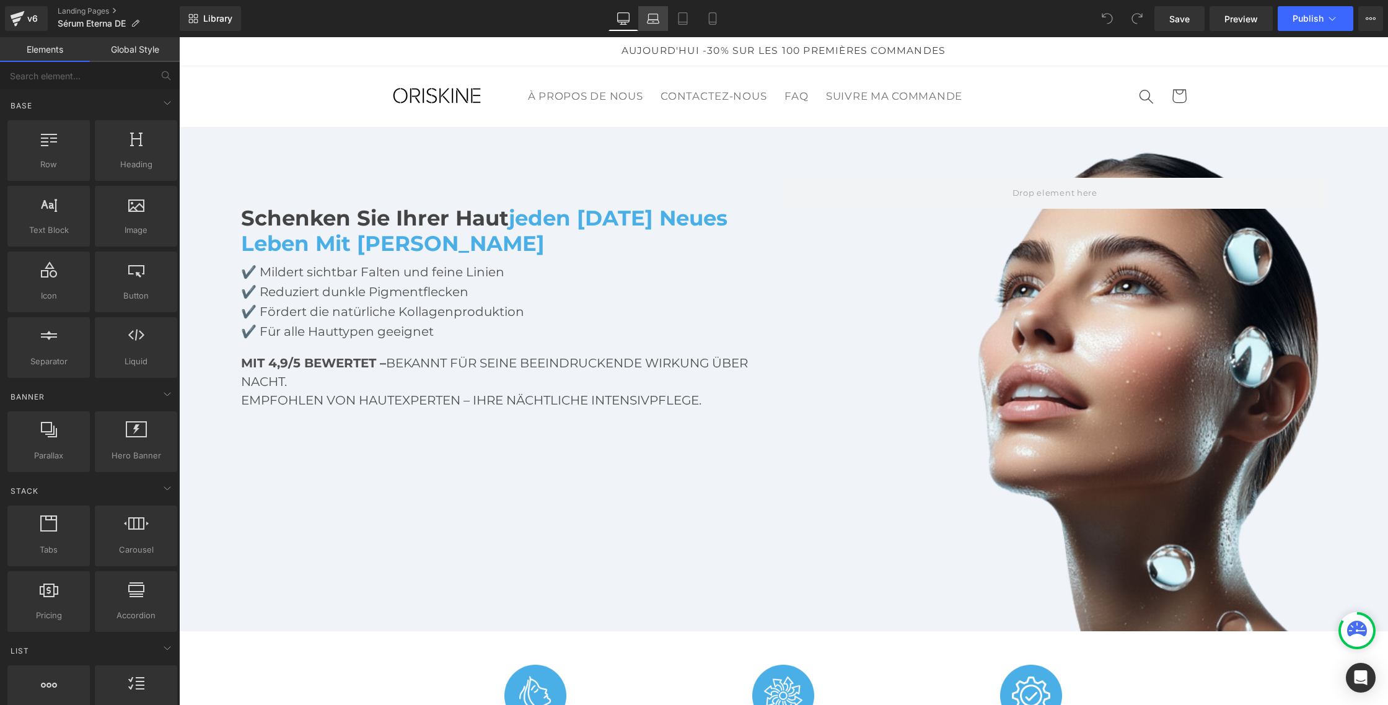
click at [648, 17] on icon at bounding box center [653, 18] width 12 height 12
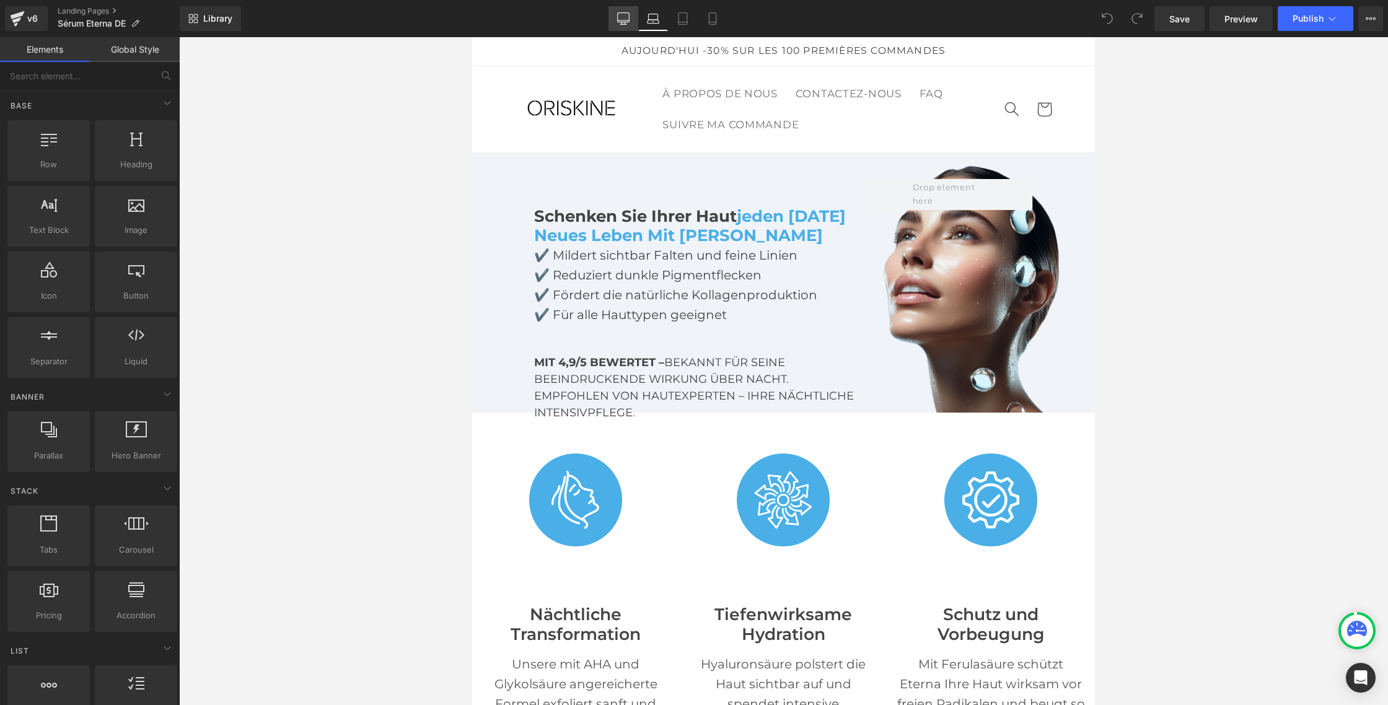
drag, startPoint x: 623, startPoint y: 32, endPoint x: 624, endPoint y: 25, distance: 6.9
click at [623, 30] on div "Library Laptop Desktop Laptop Tablet Mobile Save Preview Publish Scheduled View…" at bounding box center [784, 18] width 1208 height 37
click at [624, 25] on link "Desktop" at bounding box center [623, 18] width 30 height 25
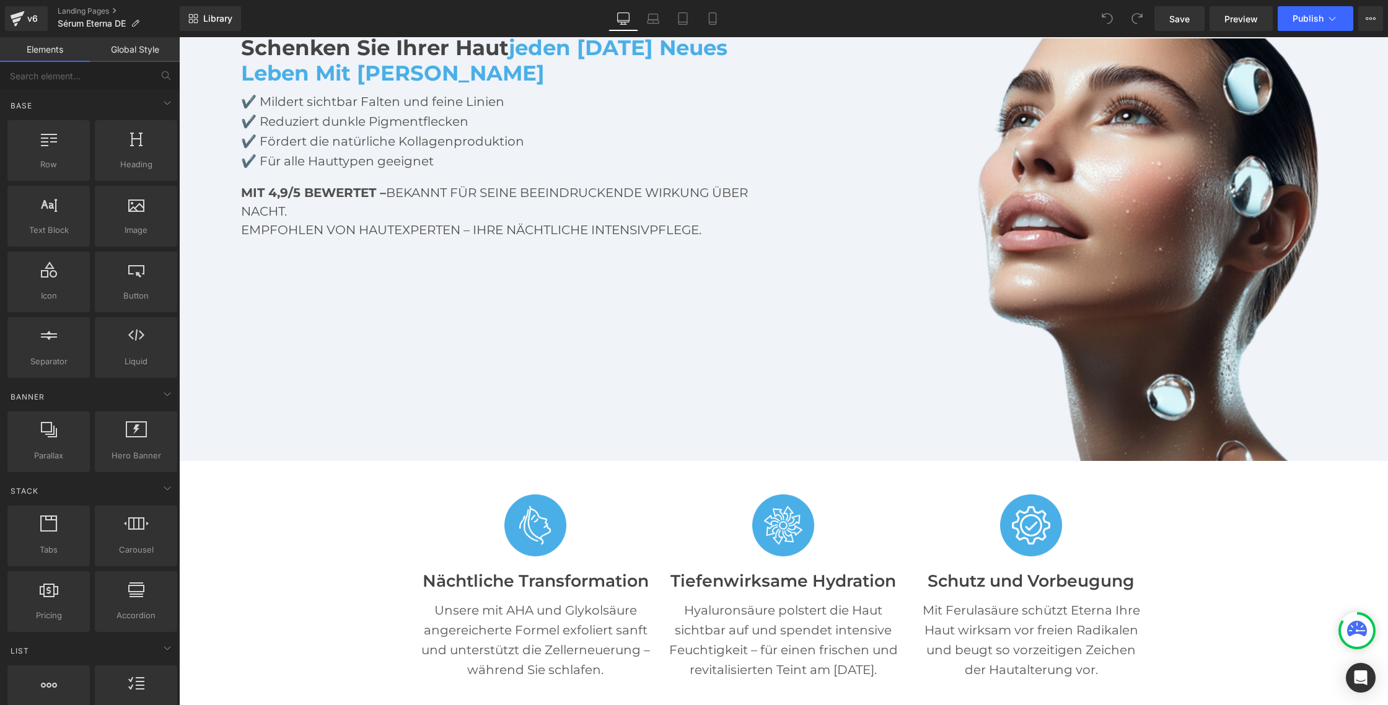
scroll to position [229, 0]
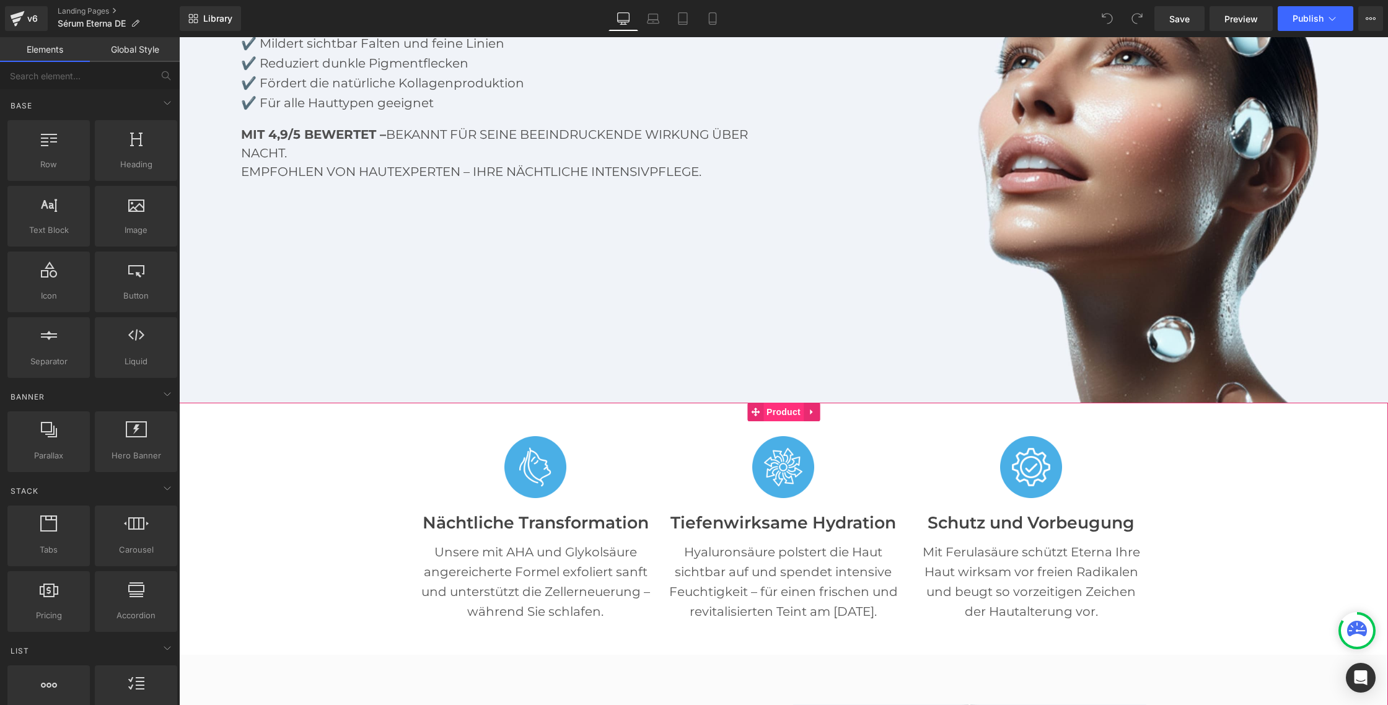
click at [774, 416] on span "Product" at bounding box center [783, 412] width 40 height 19
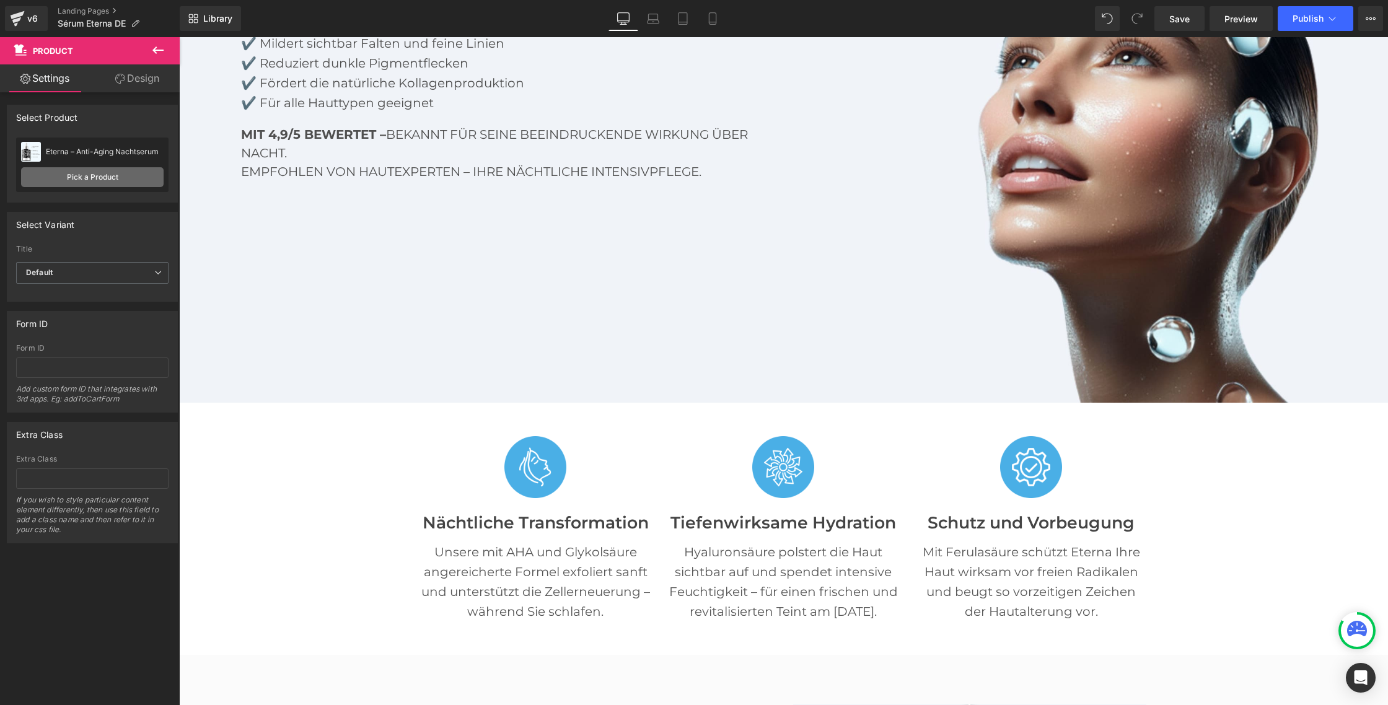
click at [100, 170] on link "Pick a Product" at bounding box center [92, 177] width 143 height 20
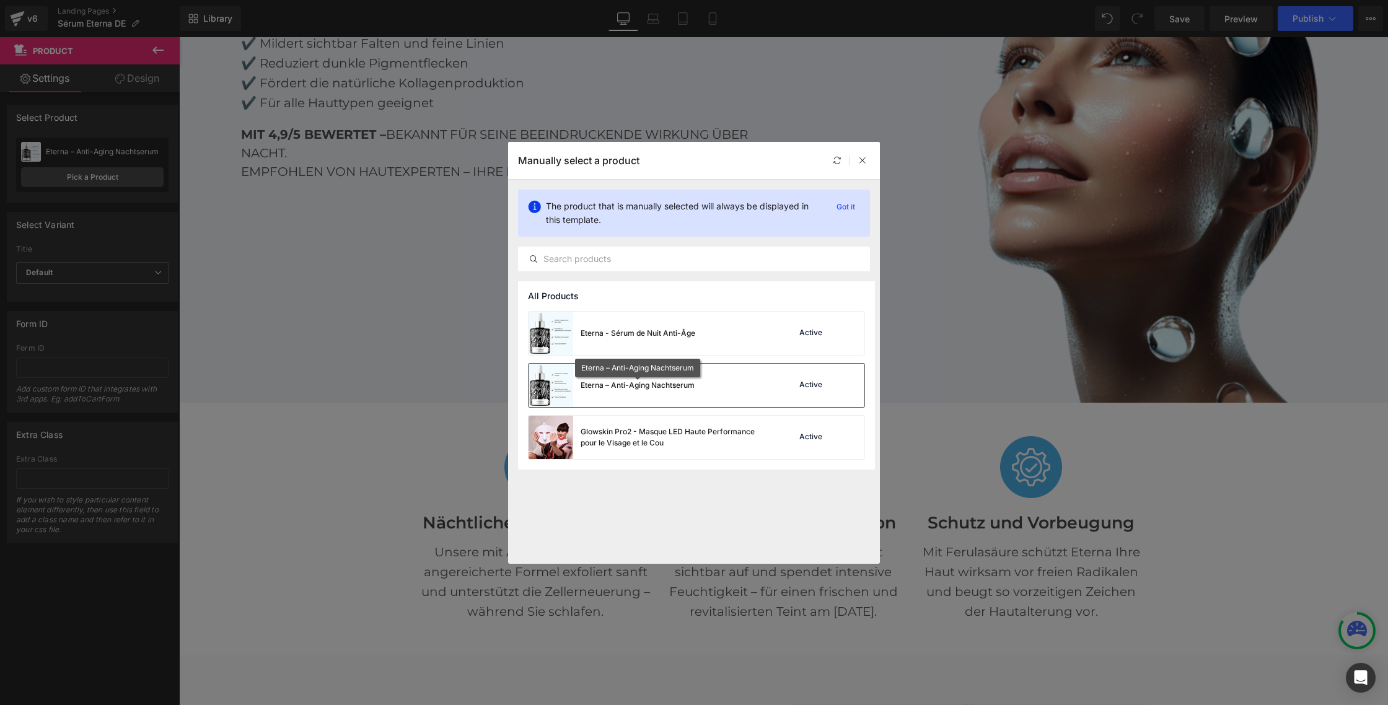
click at [617, 384] on div "Eterna – Anti-Aging Nachtserum" at bounding box center [638, 385] width 114 height 11
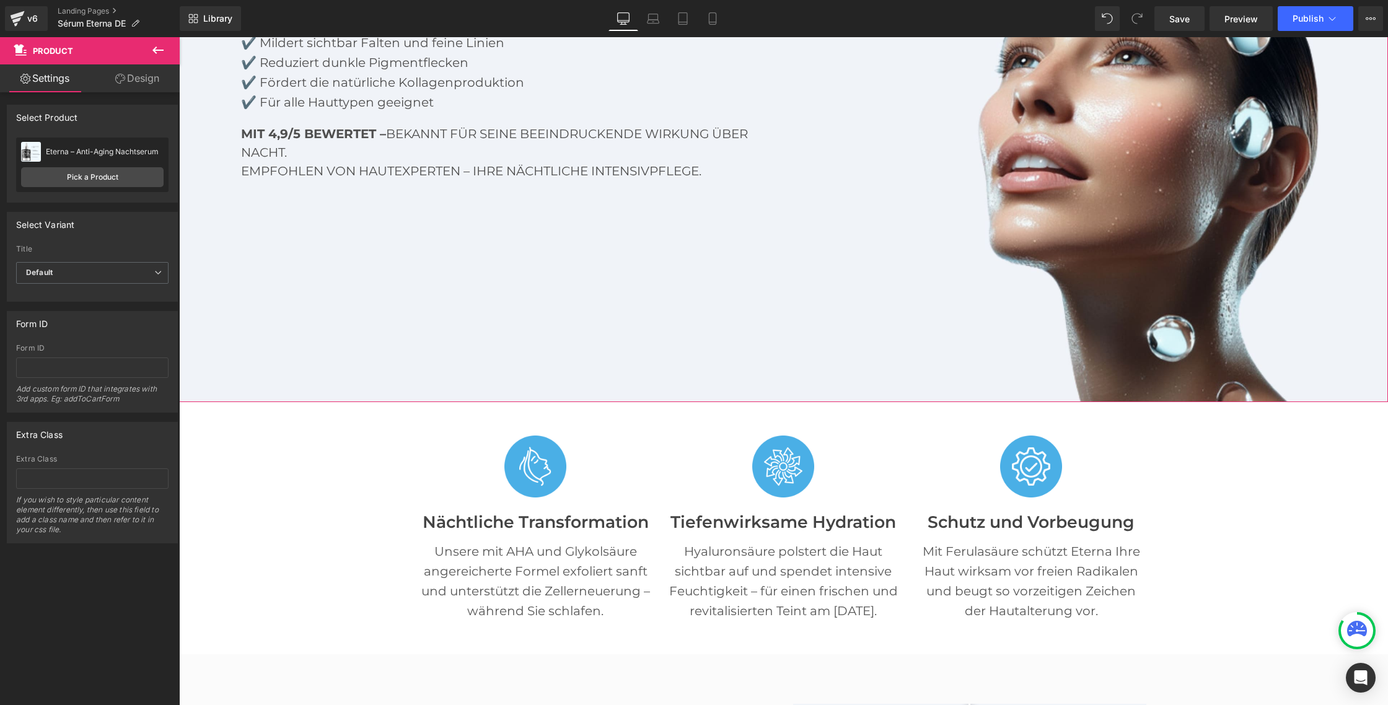
scroll to position [234, 0]
